Goal: Check status: Check status

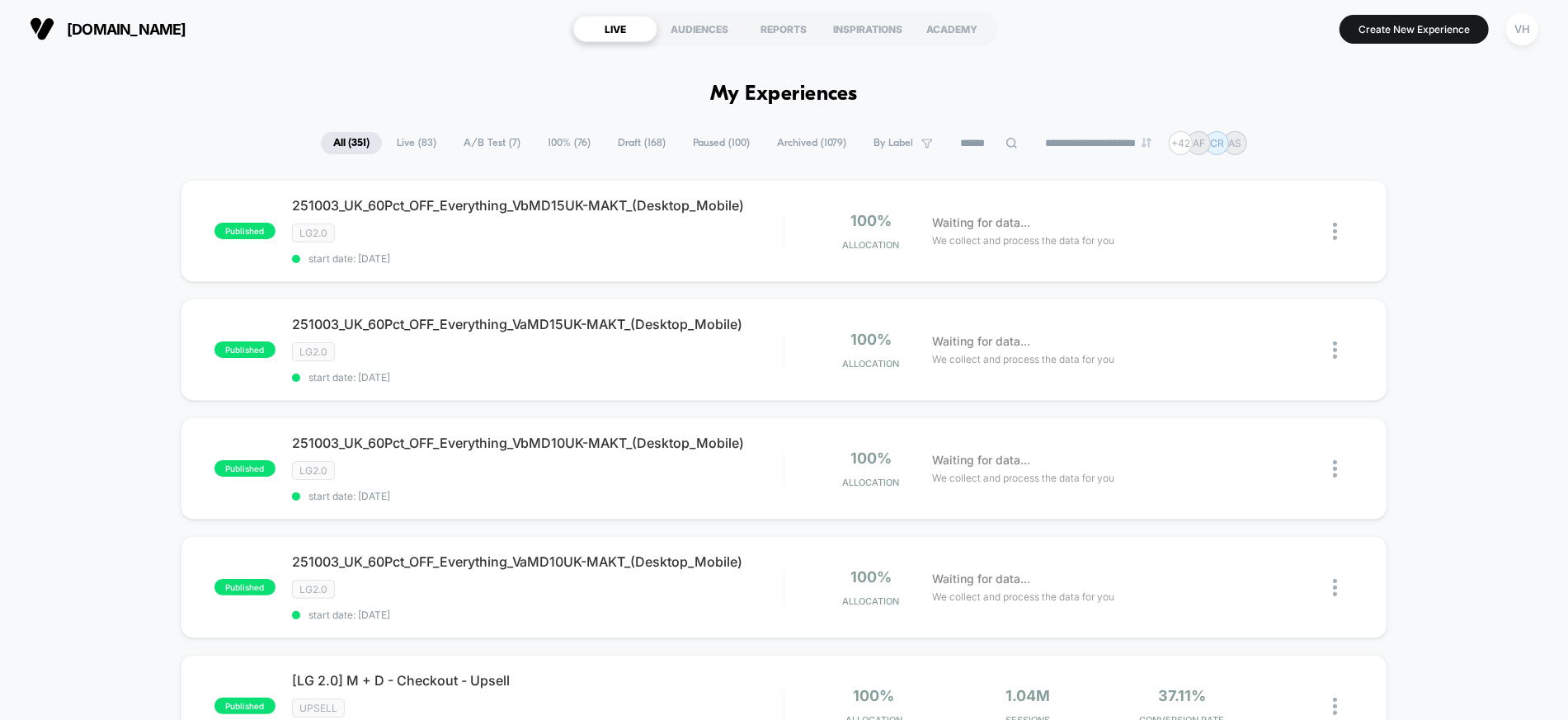
click at [464, 149] on span "A/B Test ( 7 )" at bounding box center [491, 143] width 81 height 22
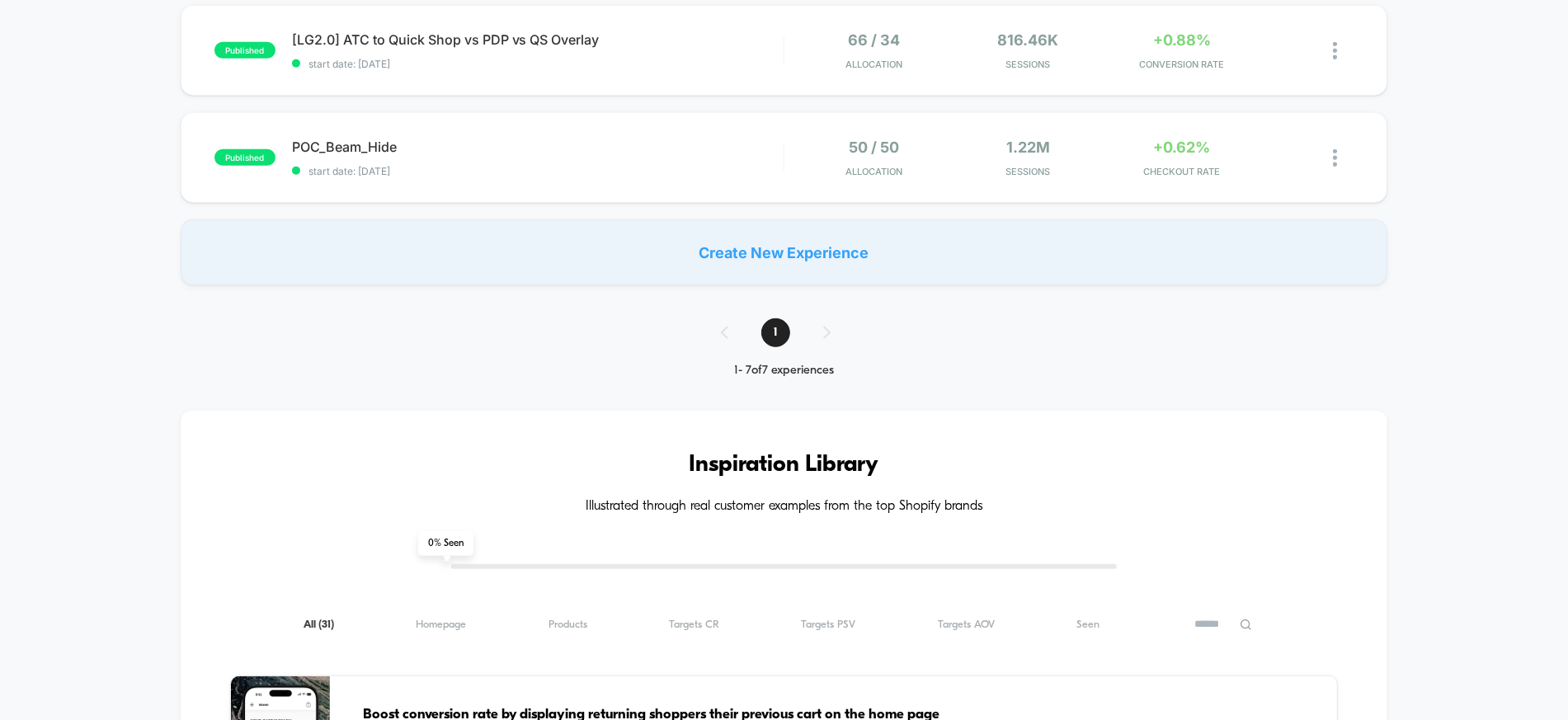
scroll to position [383, 0]
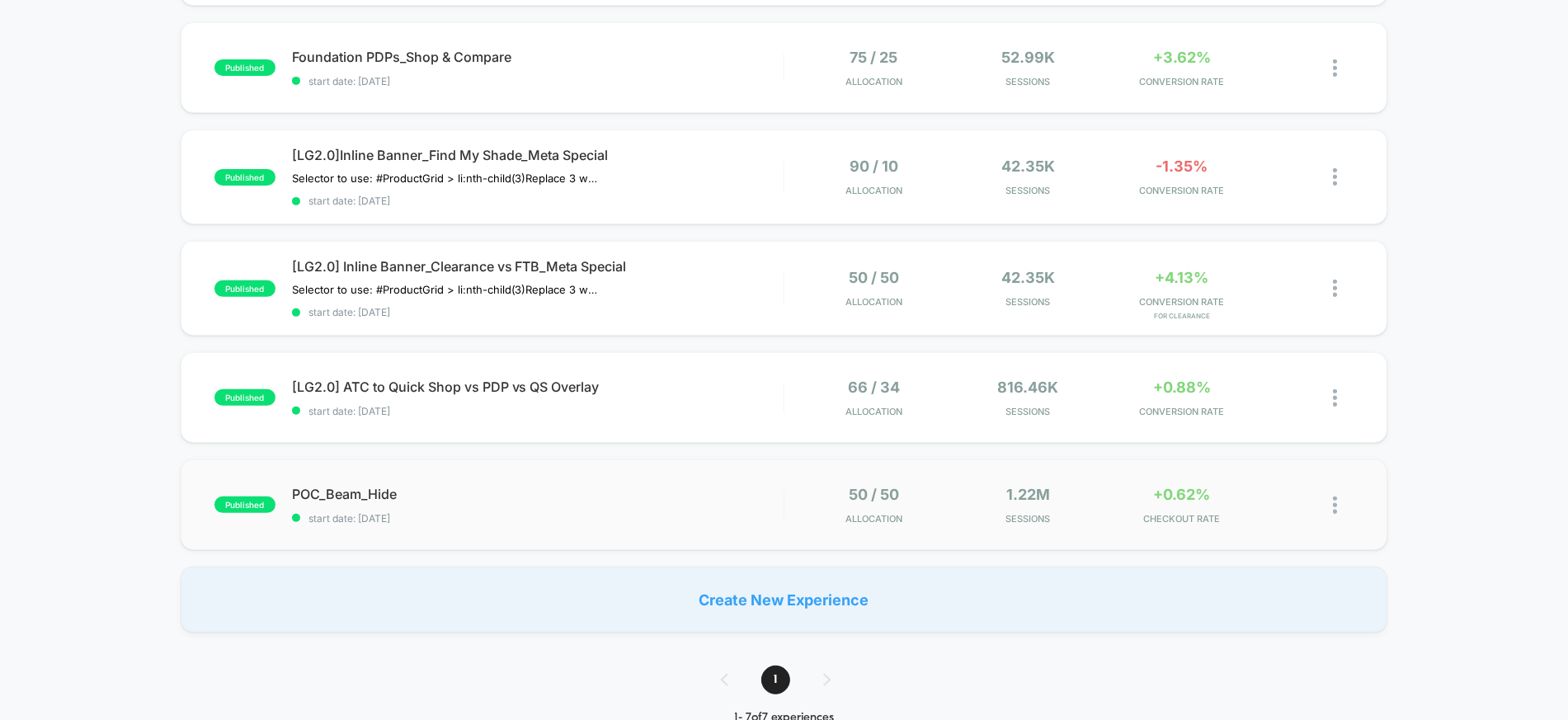
click at [361, 486] on span "POC_Beam_Hide" at bounding box center [538, 493] width 491 height 17
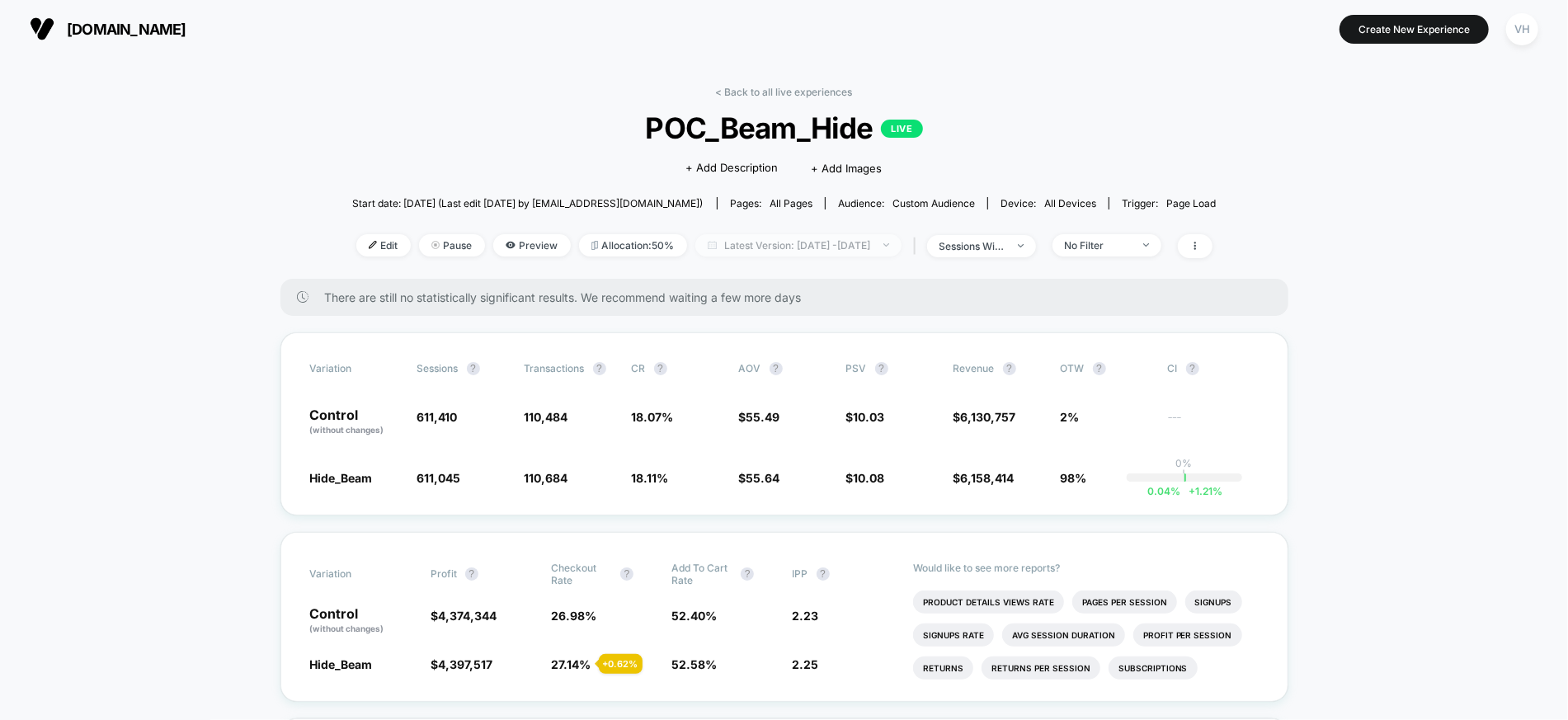
click at [899, 248] on span "Latest Version: [DATE] - [DATE]" at bounding box center [798, 245] width 206 height 22
select select "*"
select select "****"
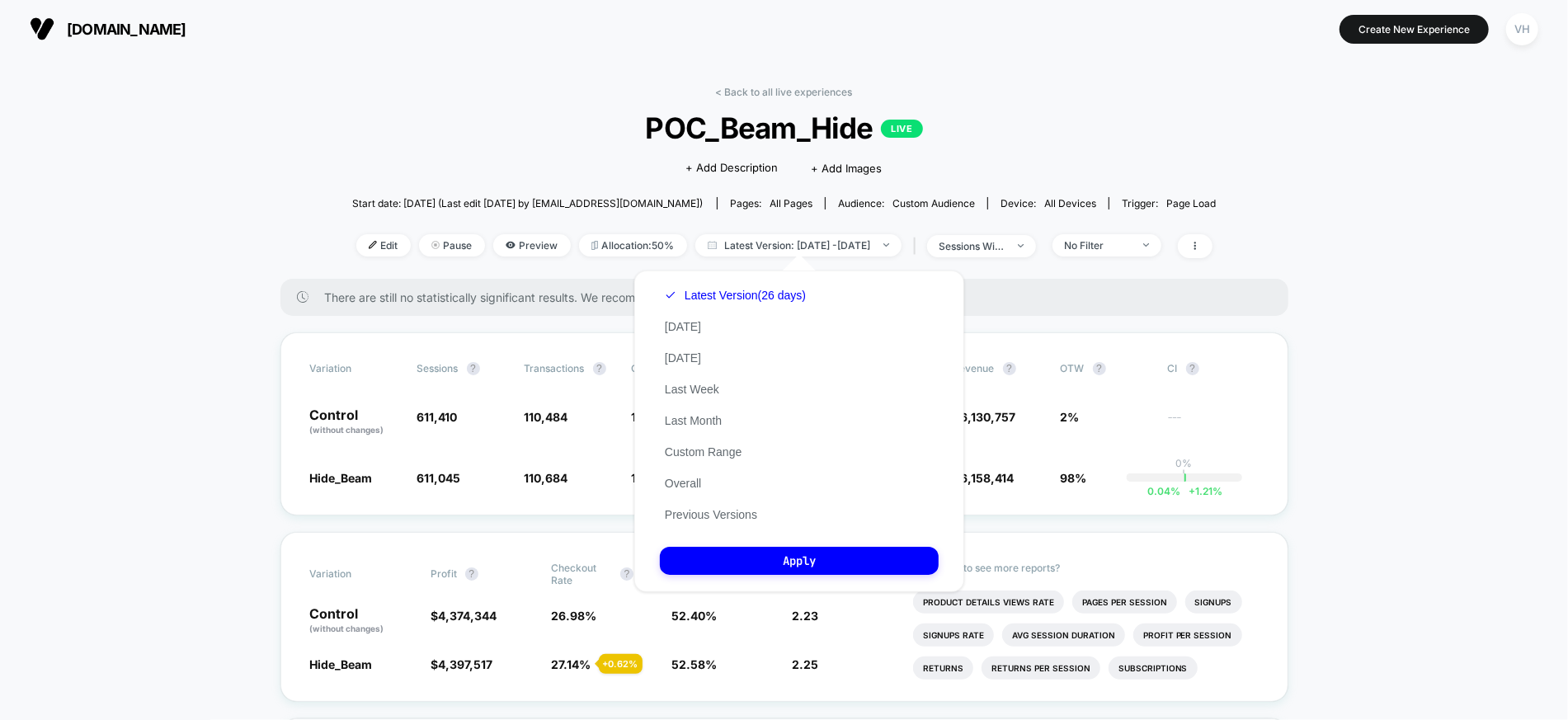
click at [726, 442] on div "Latest Version (26 days) [DATE] [DATE] Last Week Last Month Custom Range Overal…" at bounding box center [735, 405] width 151 height 251
click at [723, 451] on button "Custom Range" at bounding box center [702, 451] width 87 height 15
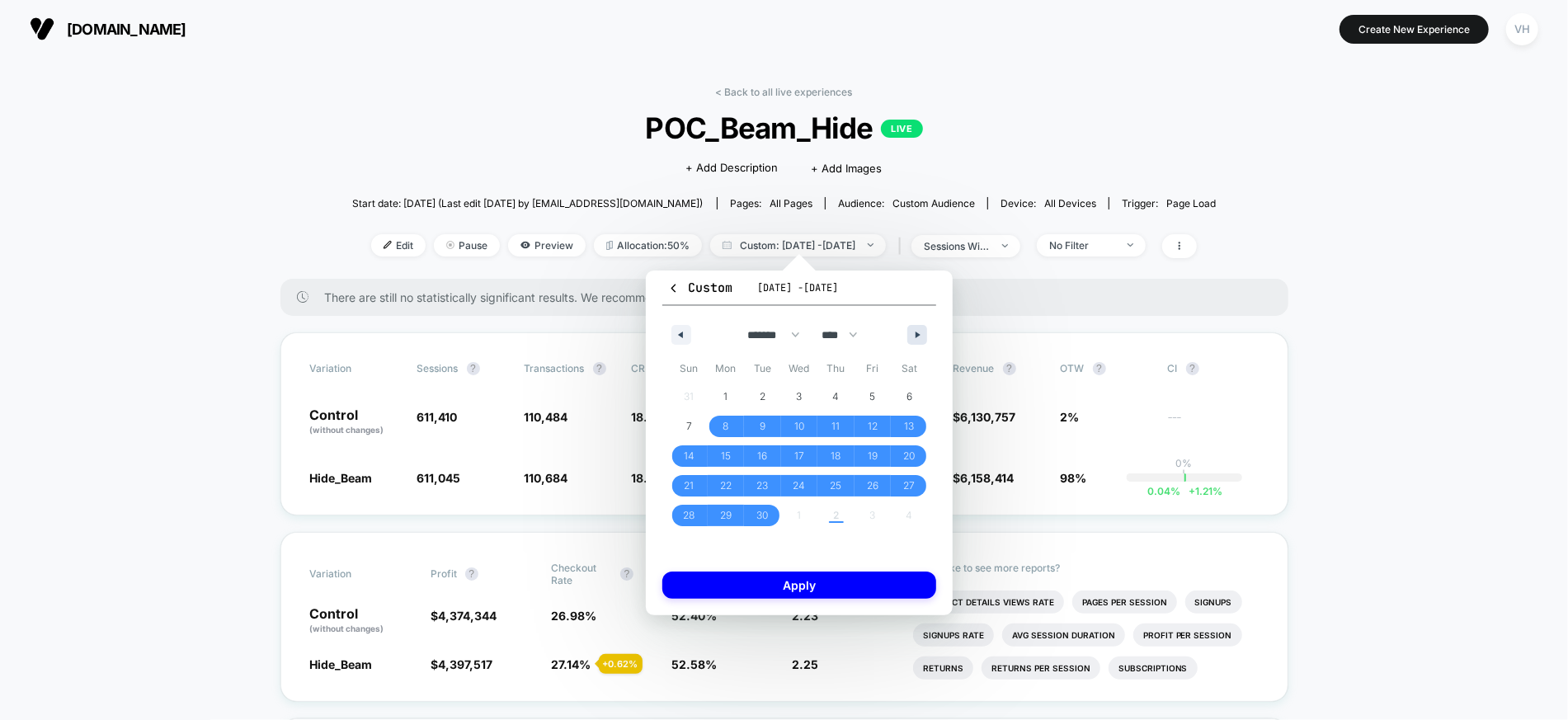
click at [924, 333] on button "button" at bounding box center [916, 335] width 20 height 20
select select "*"
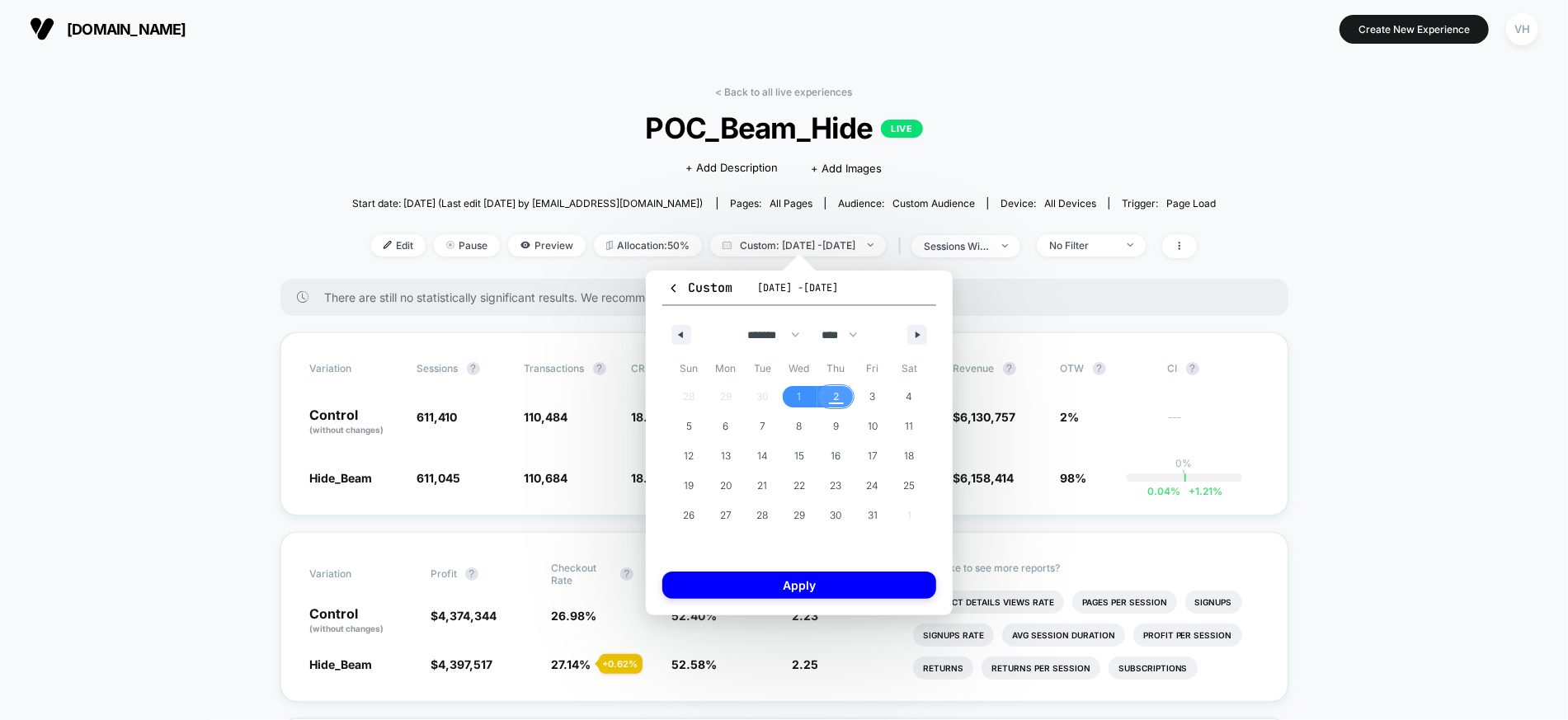
click at [833, 395] on span "2" at bounding box center [835, 397] width 6 height 30
click at [833, 394] on span "2" at bounding box center [835, 397] width 6 height 30
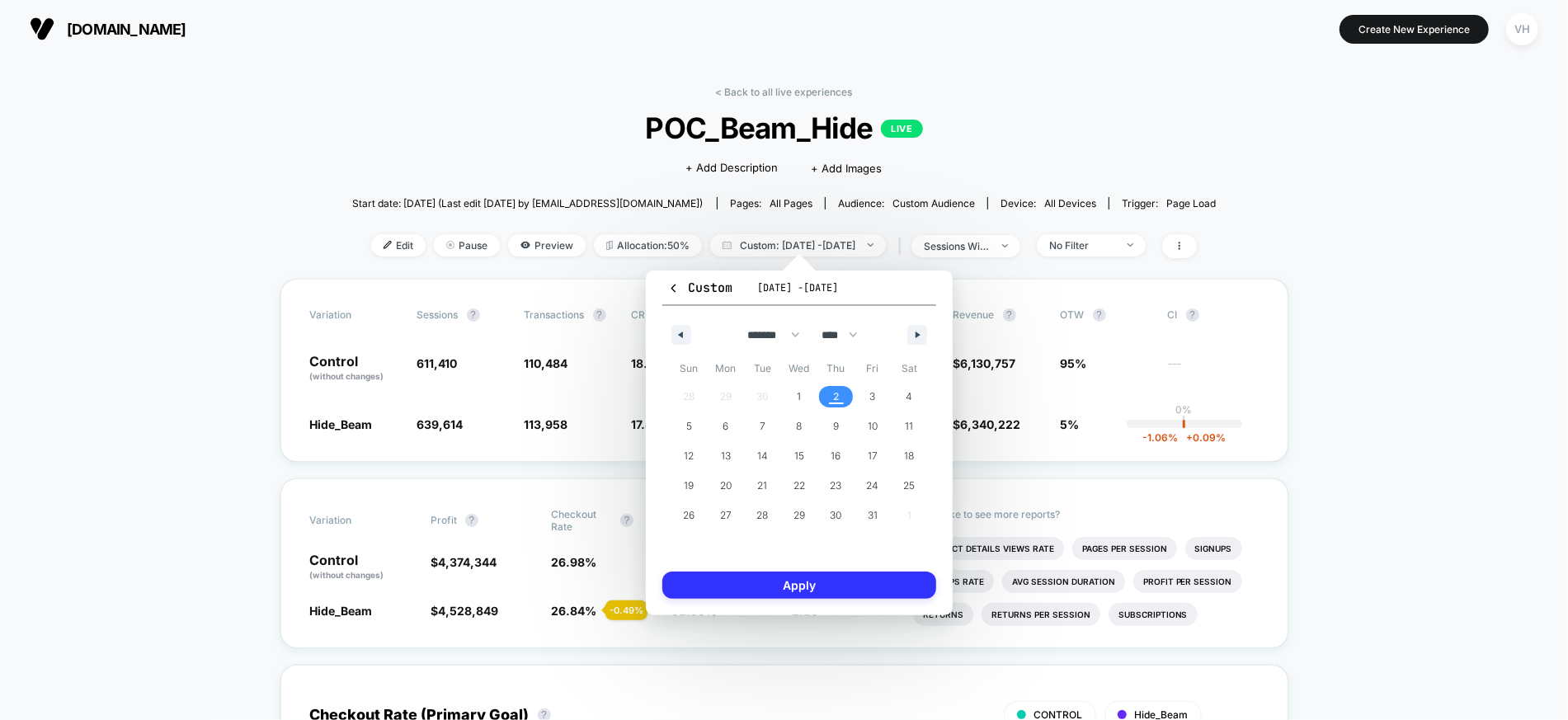
click at [802, 584] on button "Apply" at bounding box center [798, 585] width 274 height 27
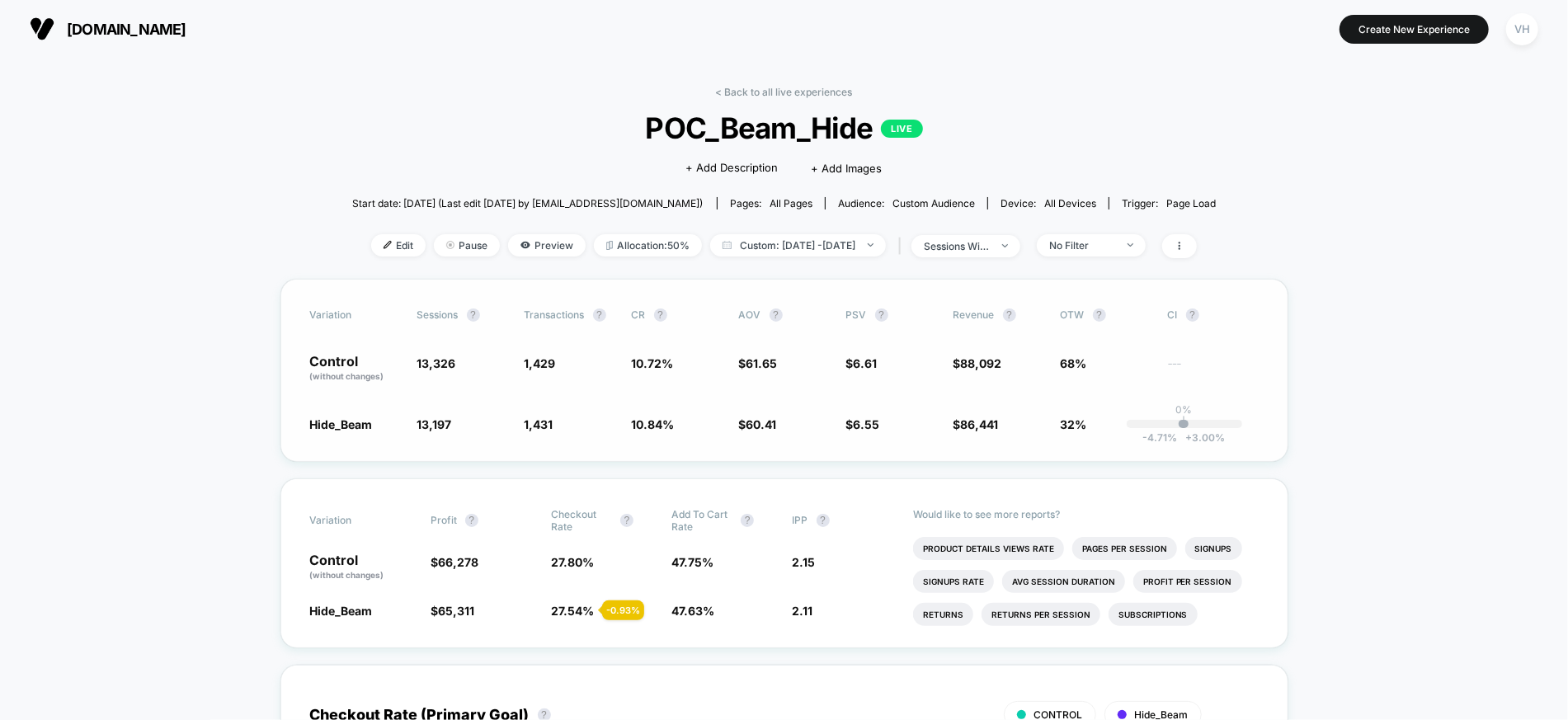
click at [841, 443] on div "Variation Sessions ? Transactions ? CR ? AOV ? PSV ? Revenue ? OTW ? CI ? Contr…" at bounding box center [784, 370] width 1007 height 183
click at [1021, 243] on span "sessions with impression" at bounding box center [965, 246] width 108 height 22
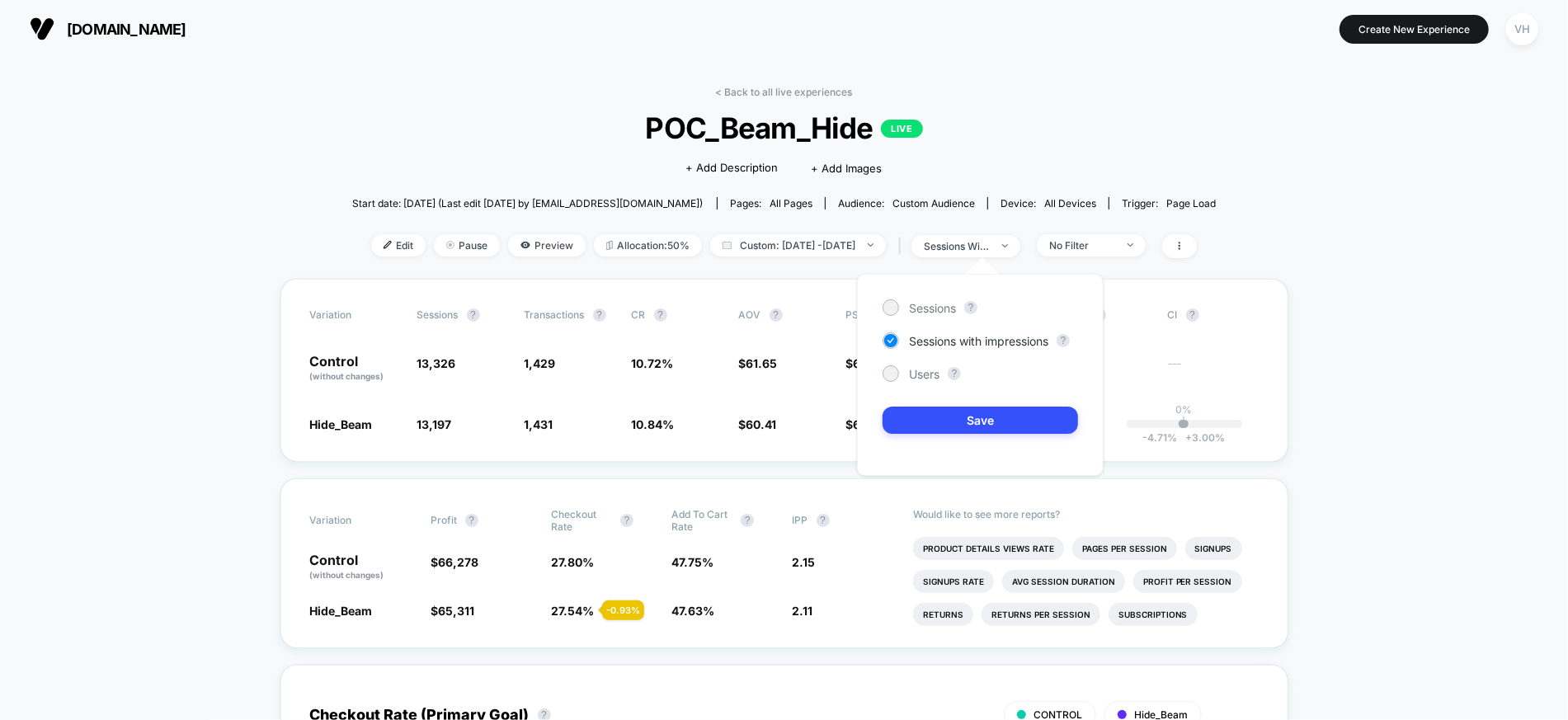
click at [1096, 255] on div "Edit Pause Preview Allocation: 50% Custom: [DATE] - [DATE] | sessions with impr…" at bounding box center [784, 246] width 864 height 24
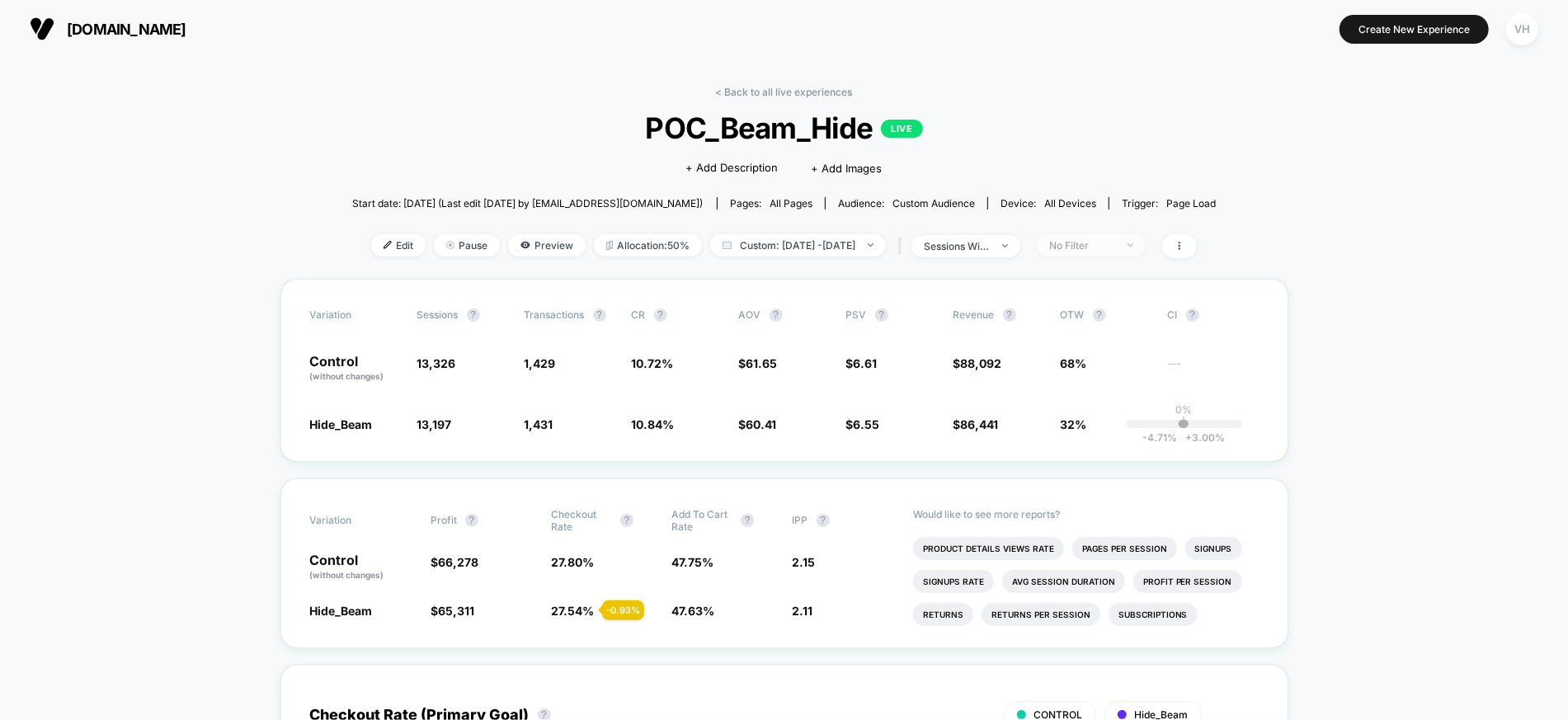
click at [1095, 248] on div "No Filter" at bounding box center [1082, 245] width 66 height 12
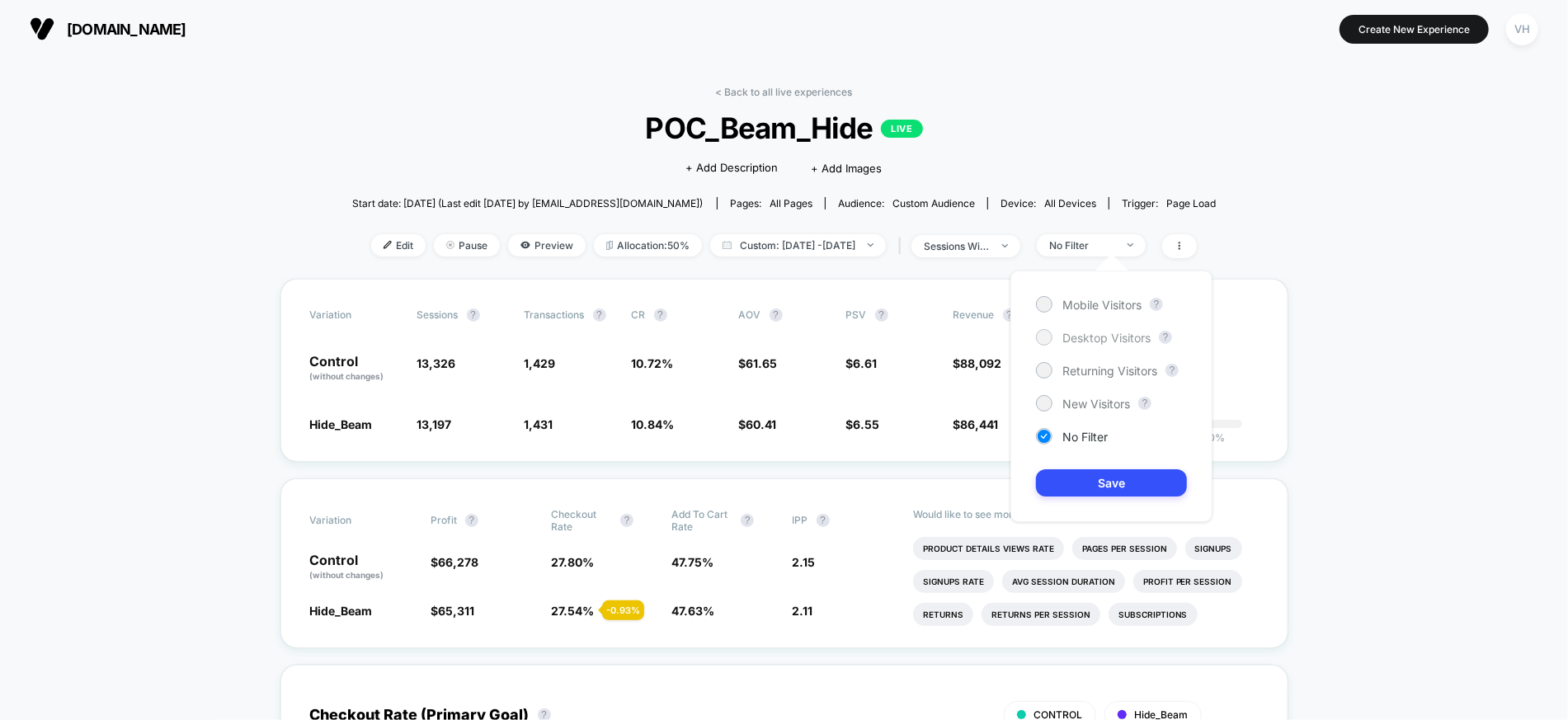
click at [1075, 341] on span "Desktop Visitors" at bounding box center [1106, 338] width 88 height 14
click at [1083, 479] on button "Save" at bounding box center [1111, 483] width 151 height 27
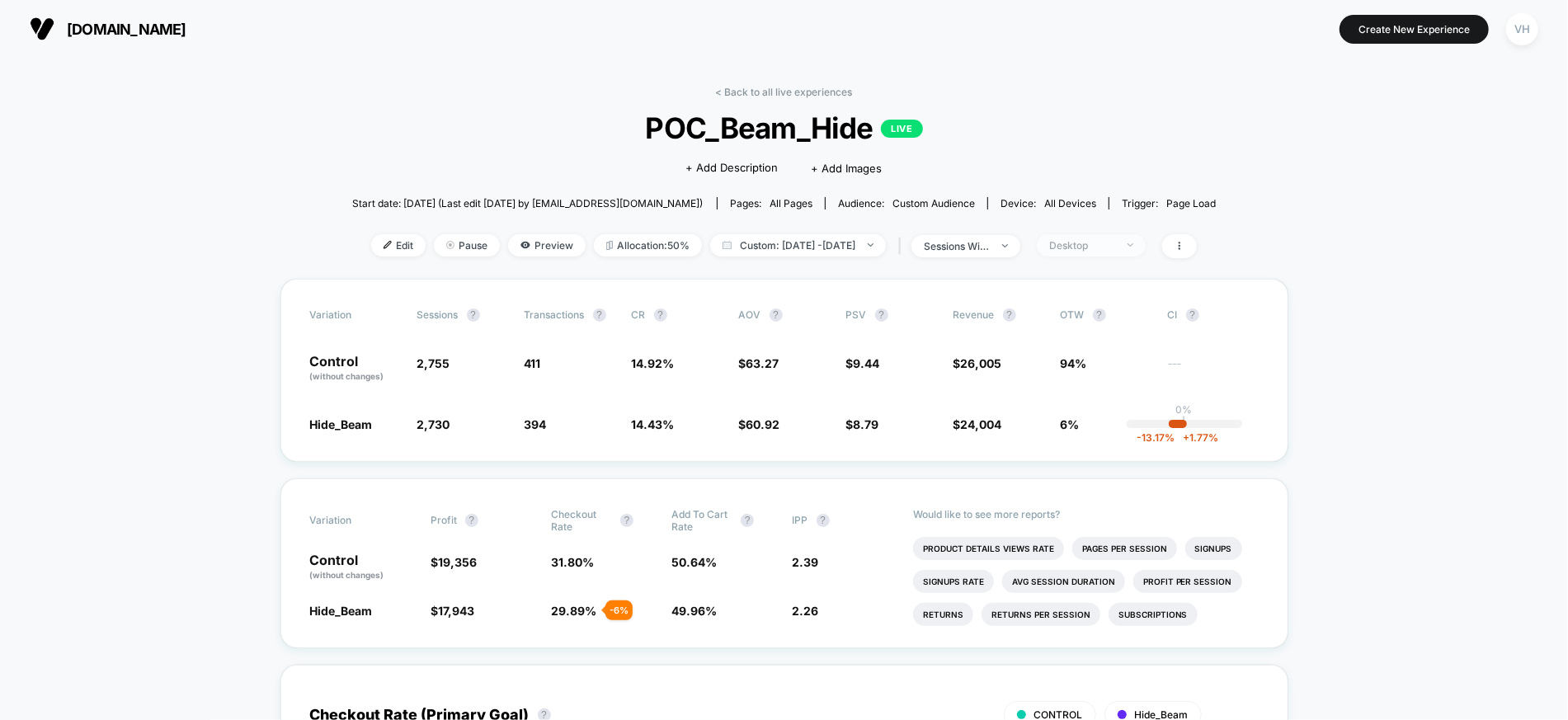
click at [1110, 234] on span "Desktop" at bounding box center [1091, 245] width 108 height 22
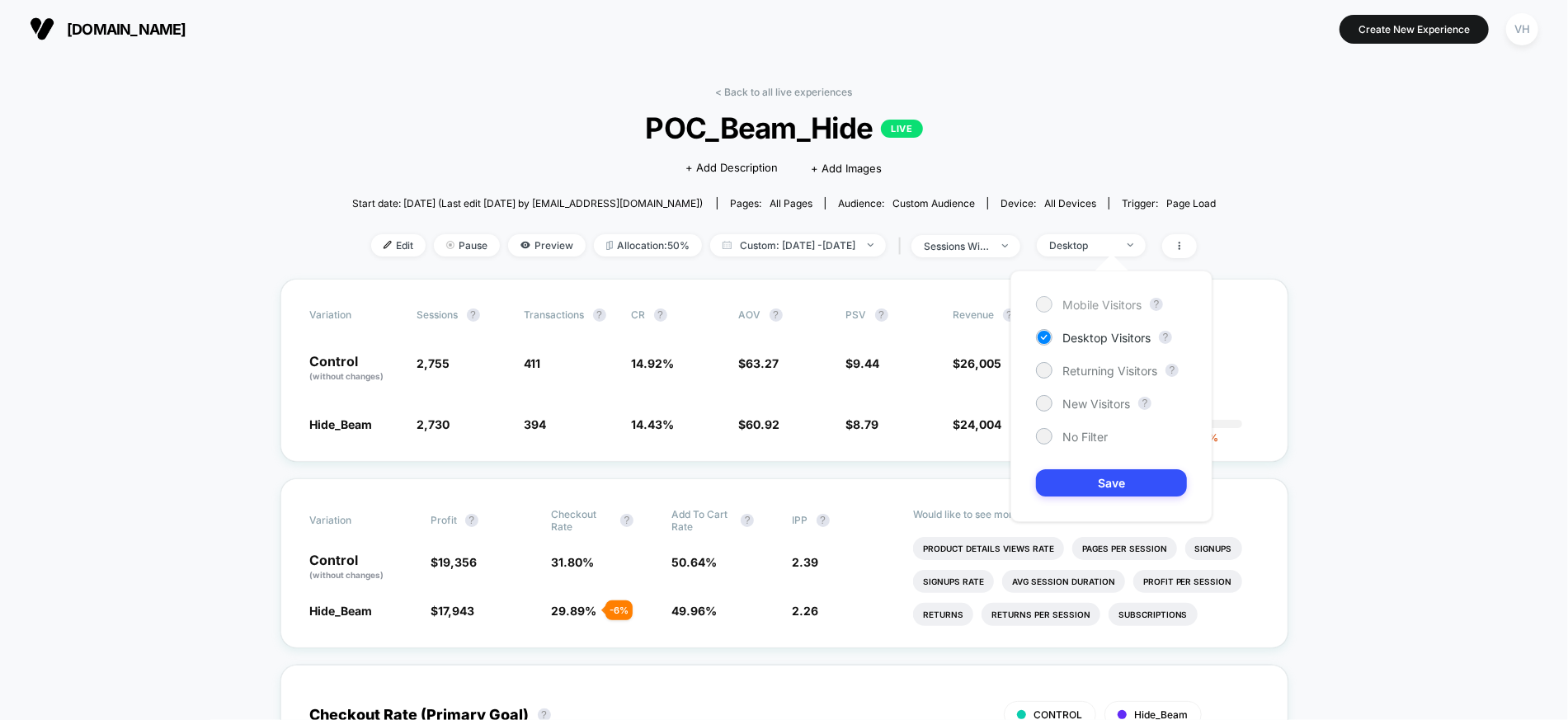
click at [1088, 297] on div "Mobile Visitors" at bounding box center [1088, 304] width 106 height 17
click at [1093, 474] on button "Save" at bounding box center [1111, 483] width 151 height 27
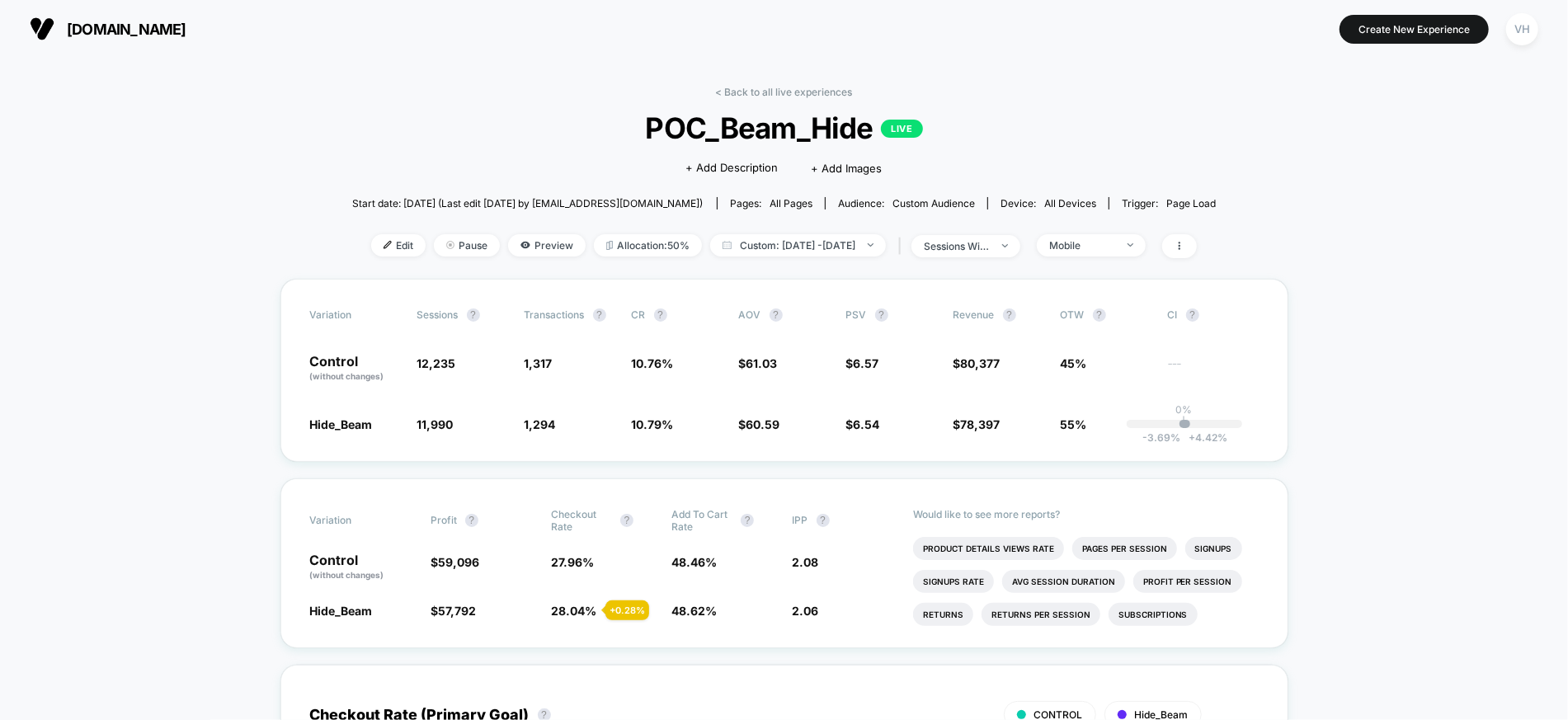
click at [826, 98] on div "< Back to all live experiences POC_Beam_Hide LIVE Click to edit experience deta…" at bounding box center [784, 182] width 864 height 193
click at [1100, 230] on div "< Back to all live experiences POC_Beam_Hide LIVE Click to edit experience deta…" at bounding box center [784, 182] width 864 height 193
click at [1100, 239] on div "Mobile" at bounding box center [1082, 245] width 66 height 12
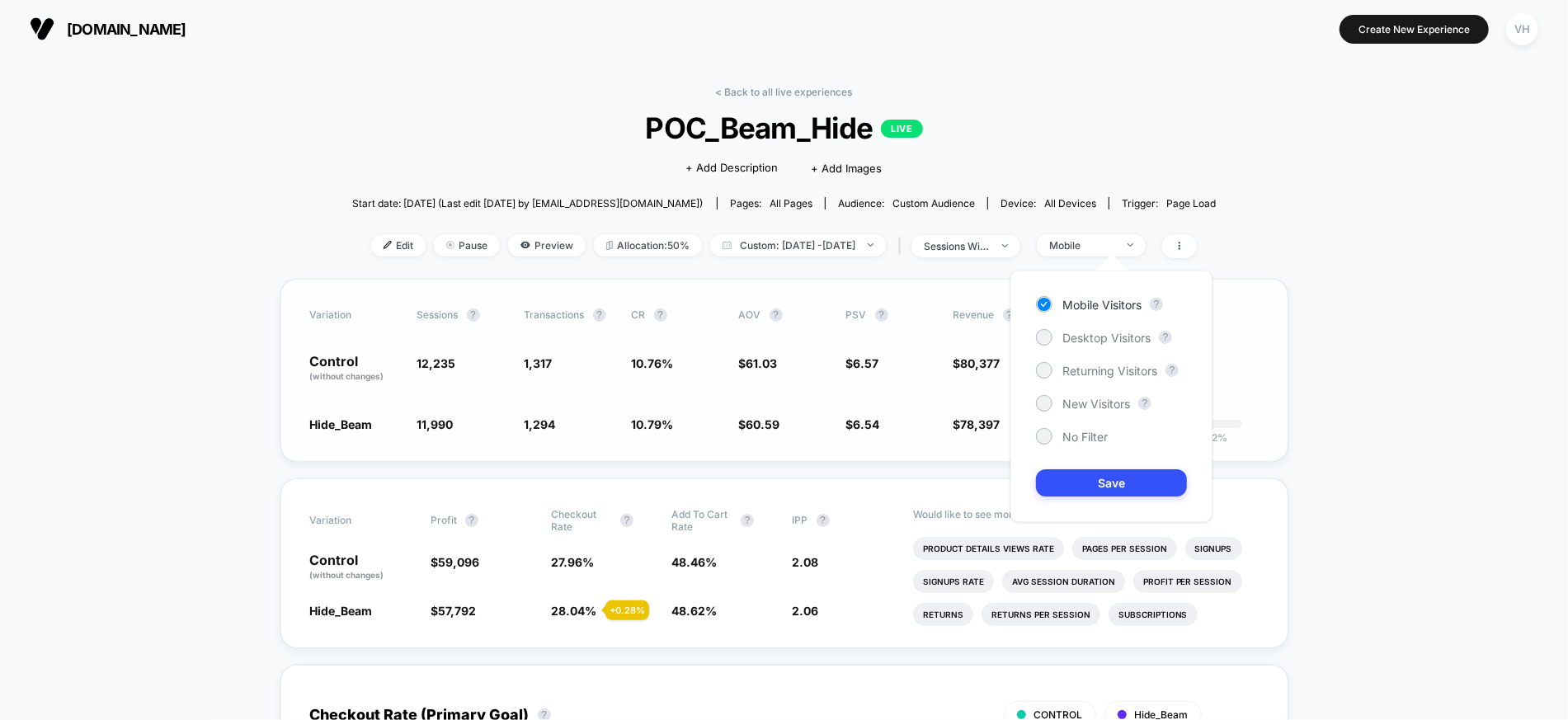
click at [806, 306] on div "Variation Sessions ? Transactions ? CR ? AOV ? PSV ? Revenue ? OTW ? CI ? Contr…" at bounding box center [784, 370] width 1007 height 183
